Goal: Check status

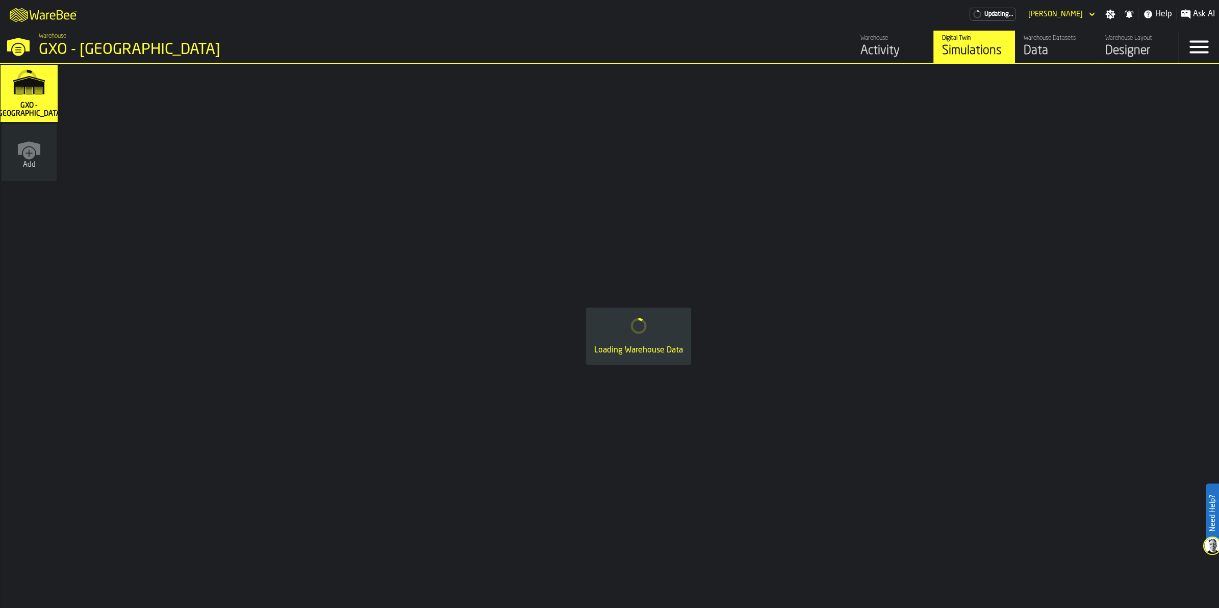
click at [888, 44] on div "Activity" at bounding box center [892, 51] width 65 height 16
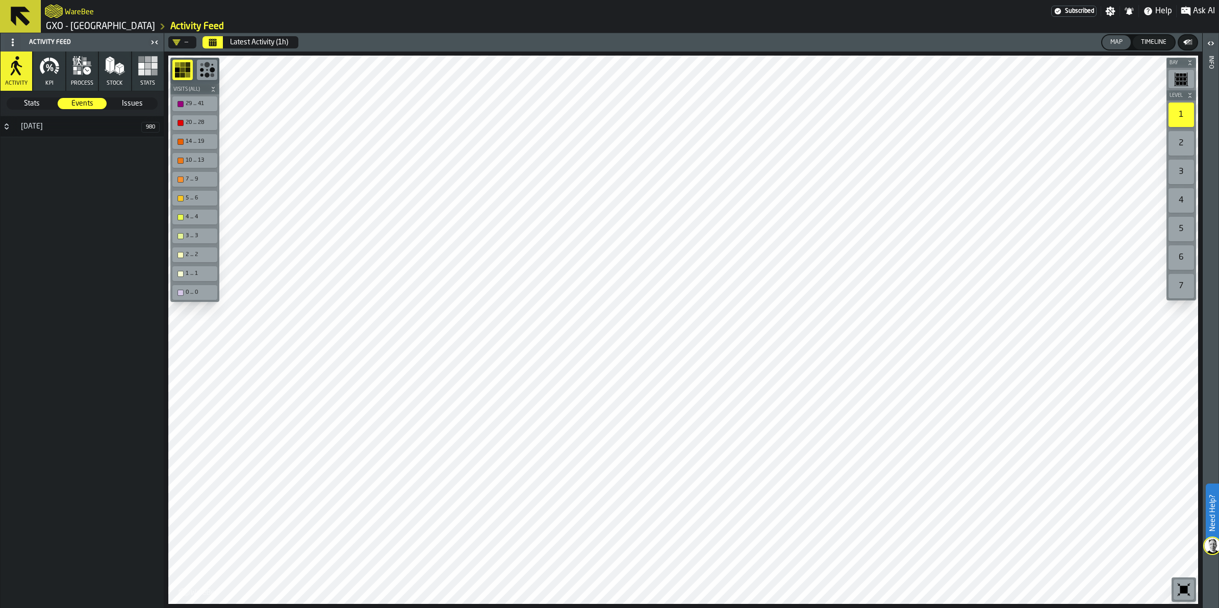
click at [261, 44] on div "Latest Activity (1h)" at bounding box center [259, 42] width 58 height 8
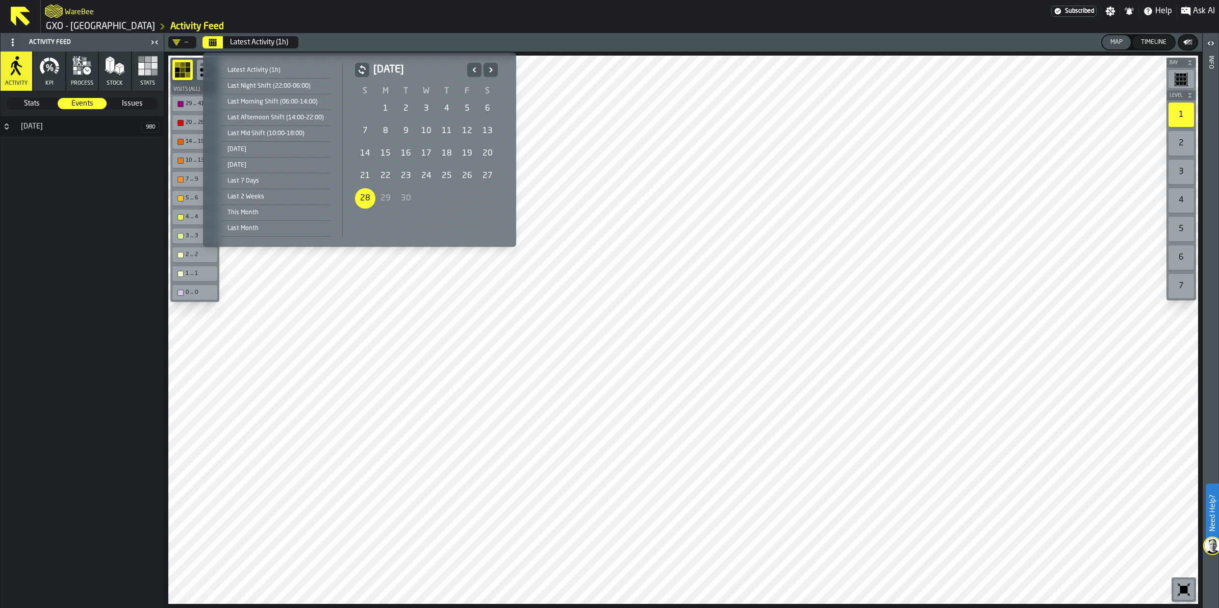
click at [365, 198] on div "28" at bounding box center [365, 198] width 20 height 20
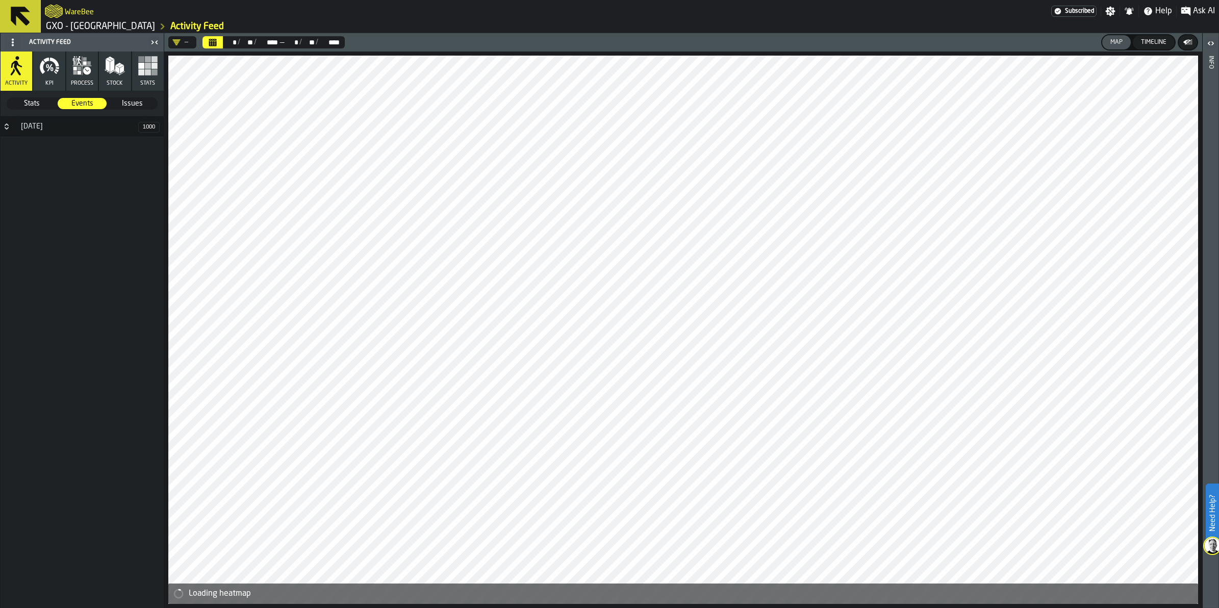
click at [209, 41] on icon "Calendar" at bounding box center [213, 42] width 8 height 8
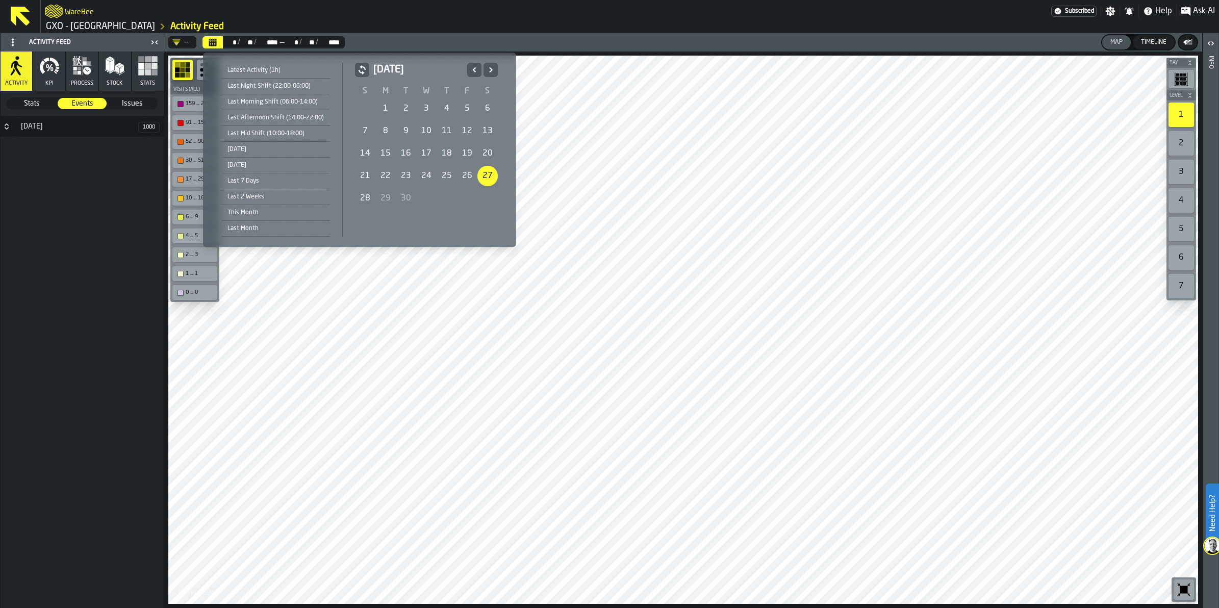
click at [480, 176] on div "27" at bounding box center [487, 176] width 20 height 20
